Goal: Transaction & Acquisition: Purchase product/service

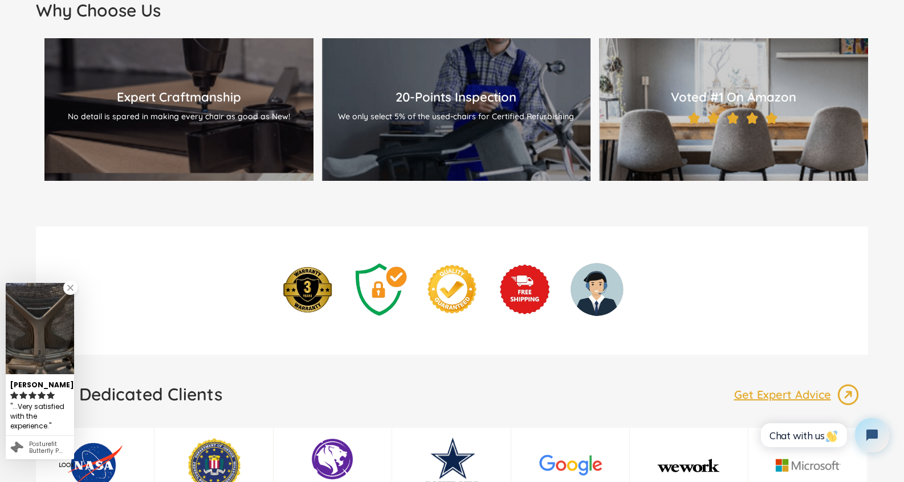
scroll to position [1400, 0]
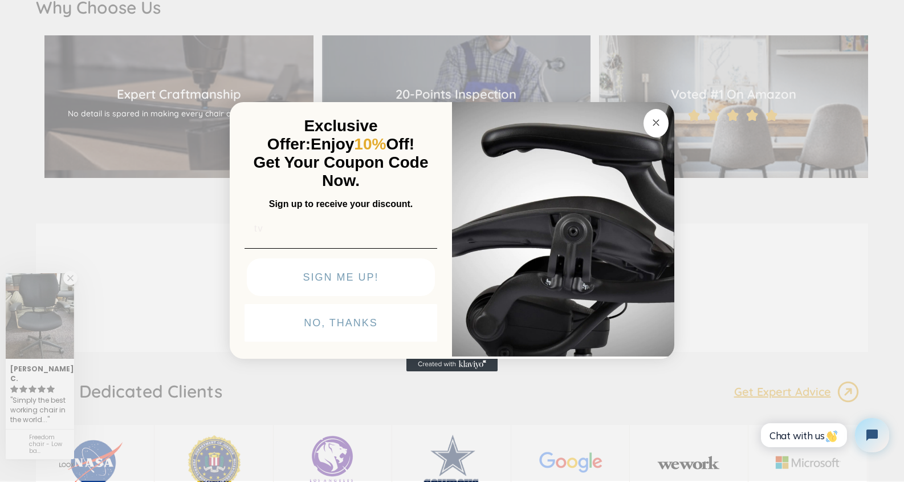
type input "tv"
click at [819, 323] on div "Close dialog Exclusive Offer: Enjoy 10% Off! Get Your Coupon Code Now. Sign up …" at bounding box center [452, 240] width 904 height 482
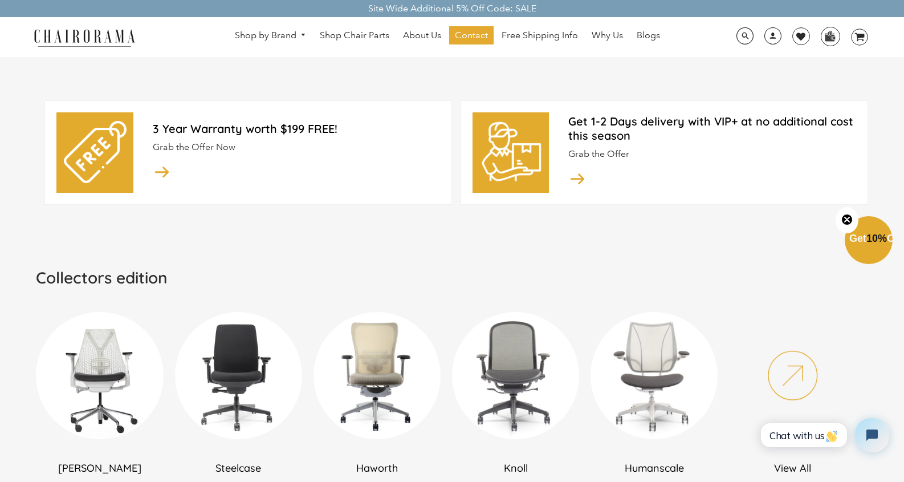
scroll to position [0, 0]
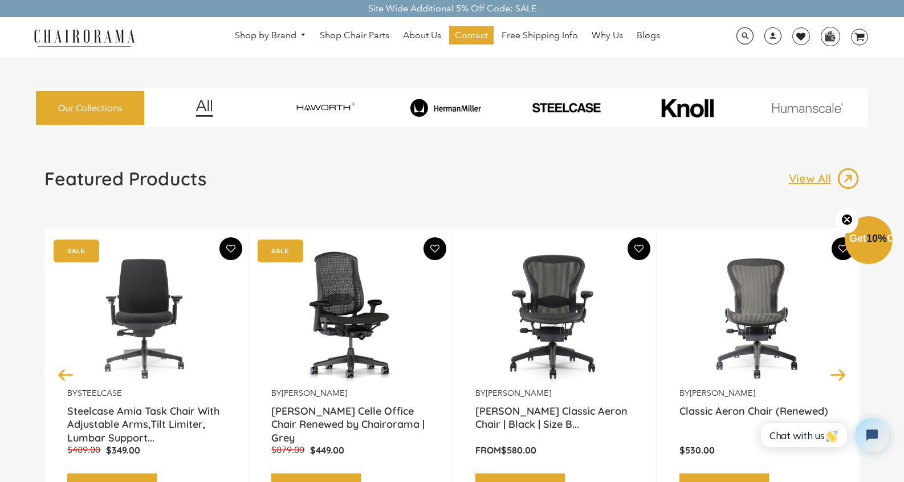
click at [539, 367] on img at bounding box center [554, 316] width 158 height 143
